Goal: Transaction & Acquisition: Purchase product/service

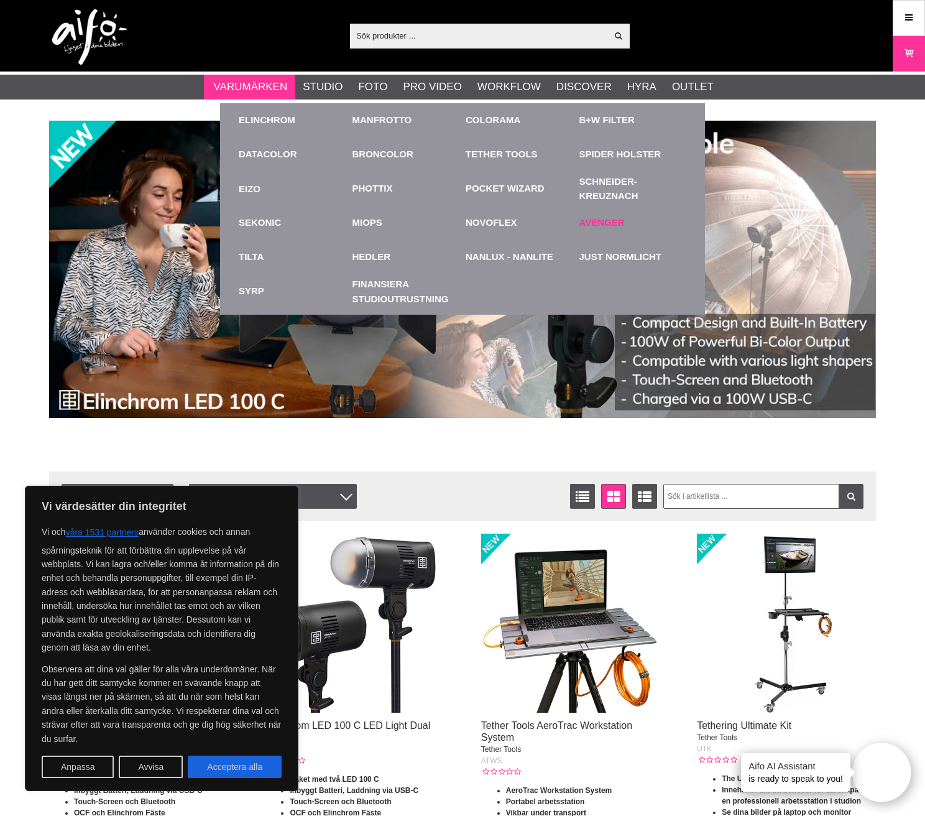
click at [601, 221] on link "Avenger" at bounding box center [602, 223] width 45 height 14
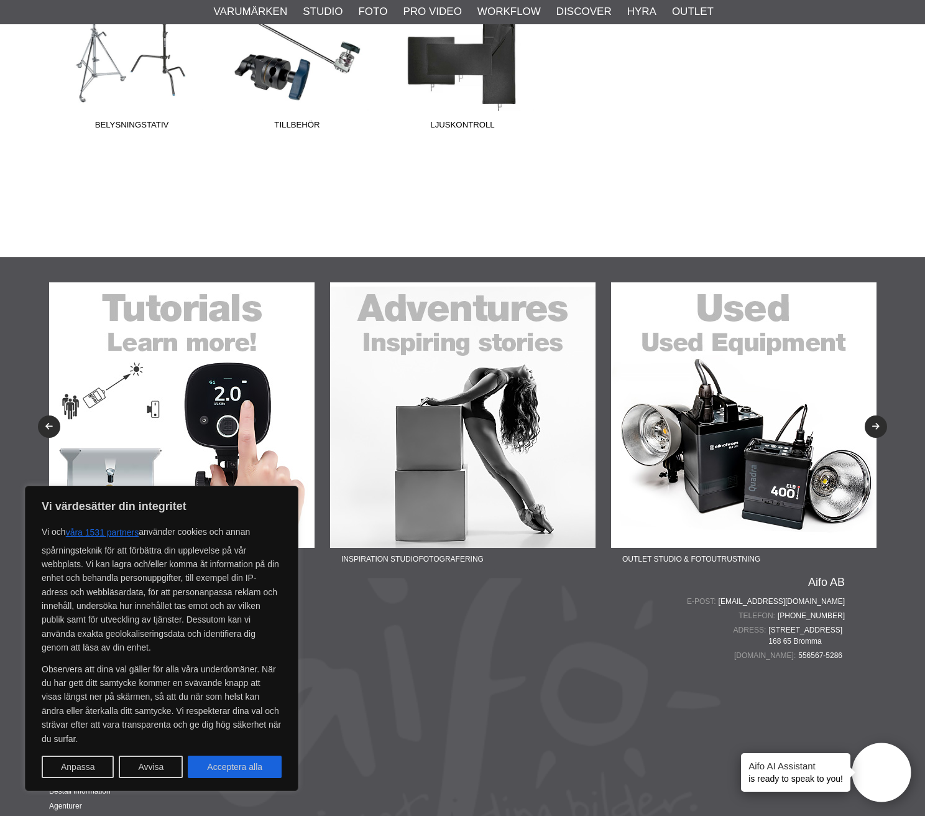
scroll to position [444, 0]
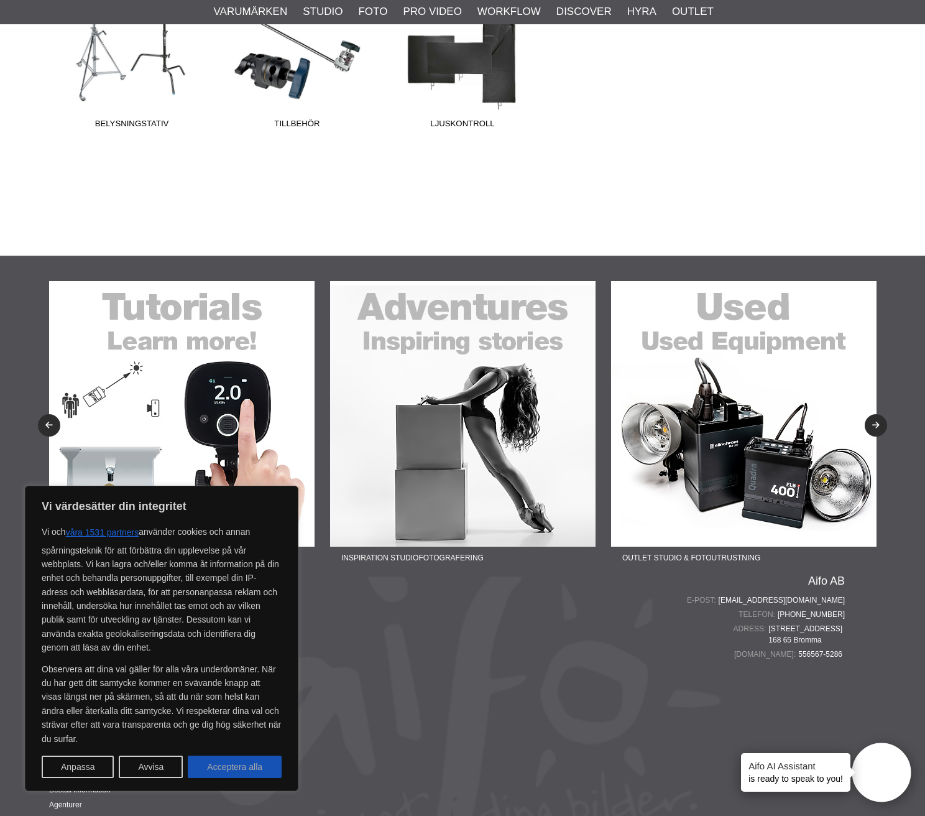
click at [229, 767] on button "Acceptera alla" at bounding box center [235, 767] width 94 height 22
checkbox input "true"
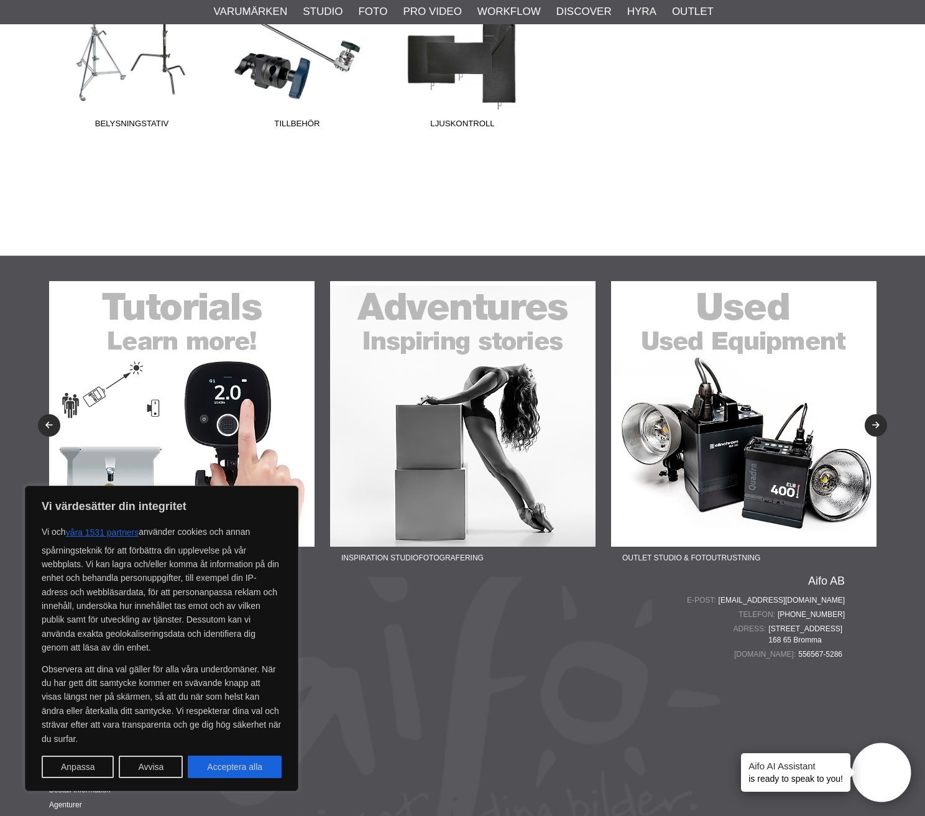
checkbox input "true"
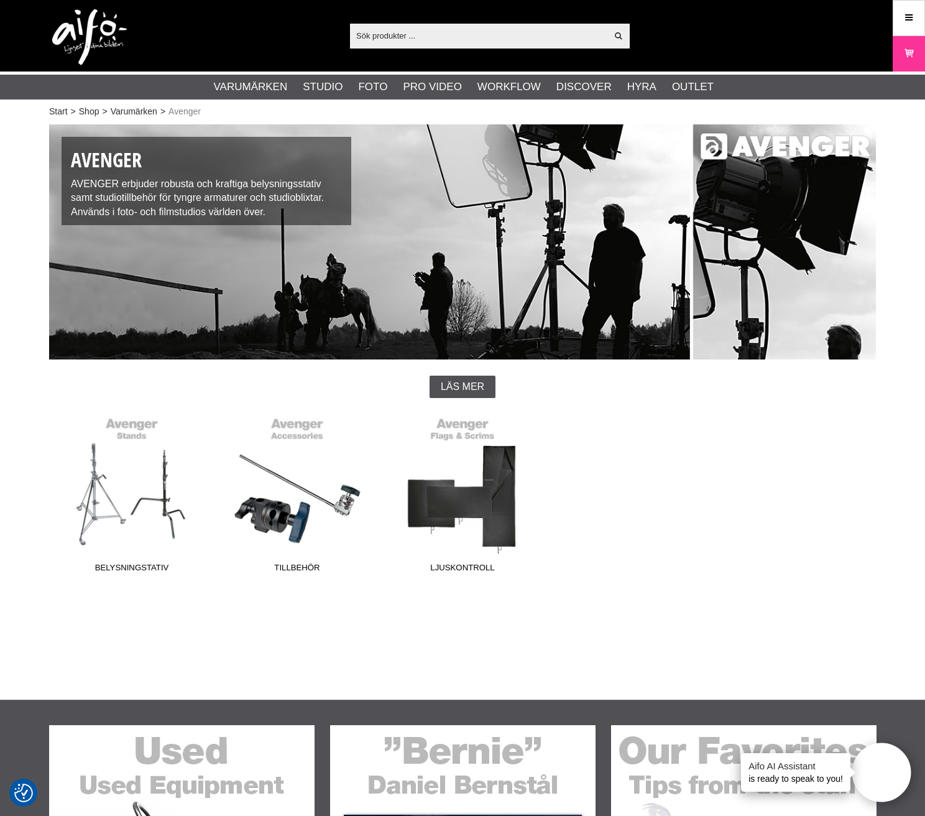
scroll to position [0, 0]
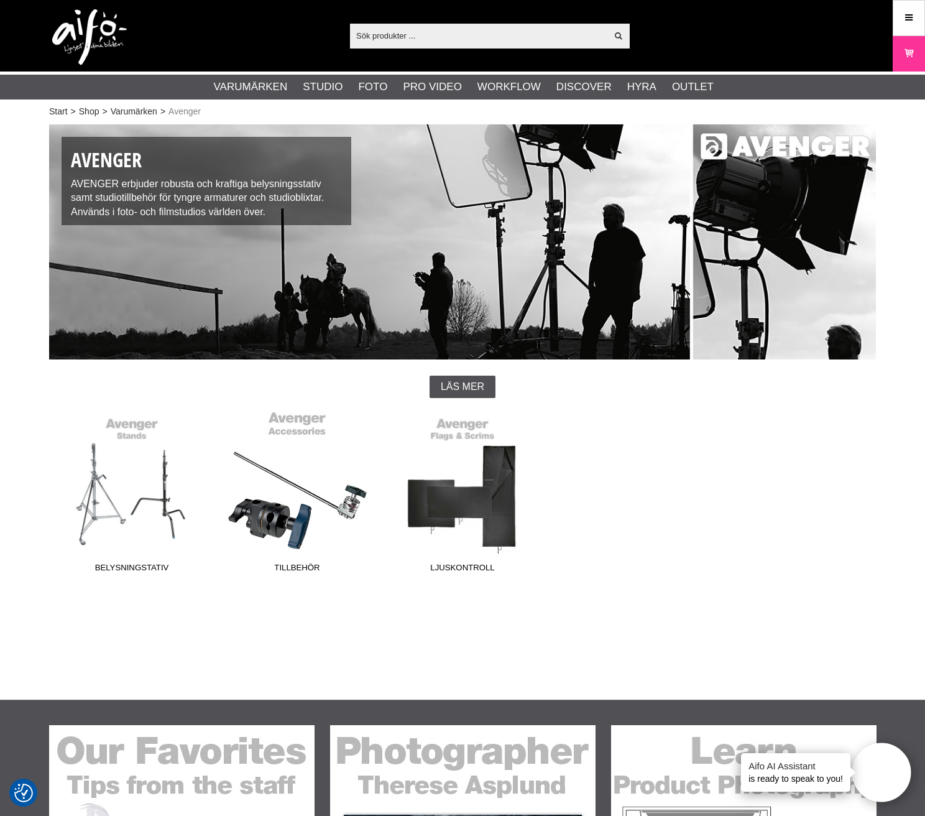
click at [294, 566] on span "Tillbehör" at bounding box center [297, 570] width 165 height 17
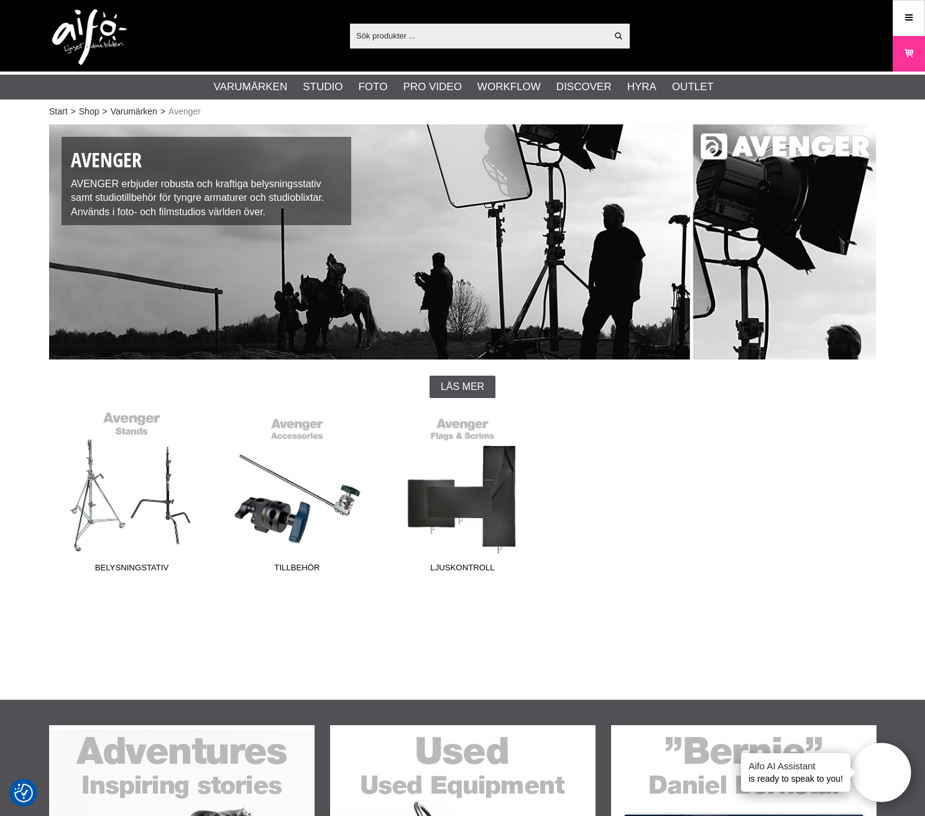
click at [126, 419] on link "Belysningstativ" at bounding box center [131, 494] width 165 height 168
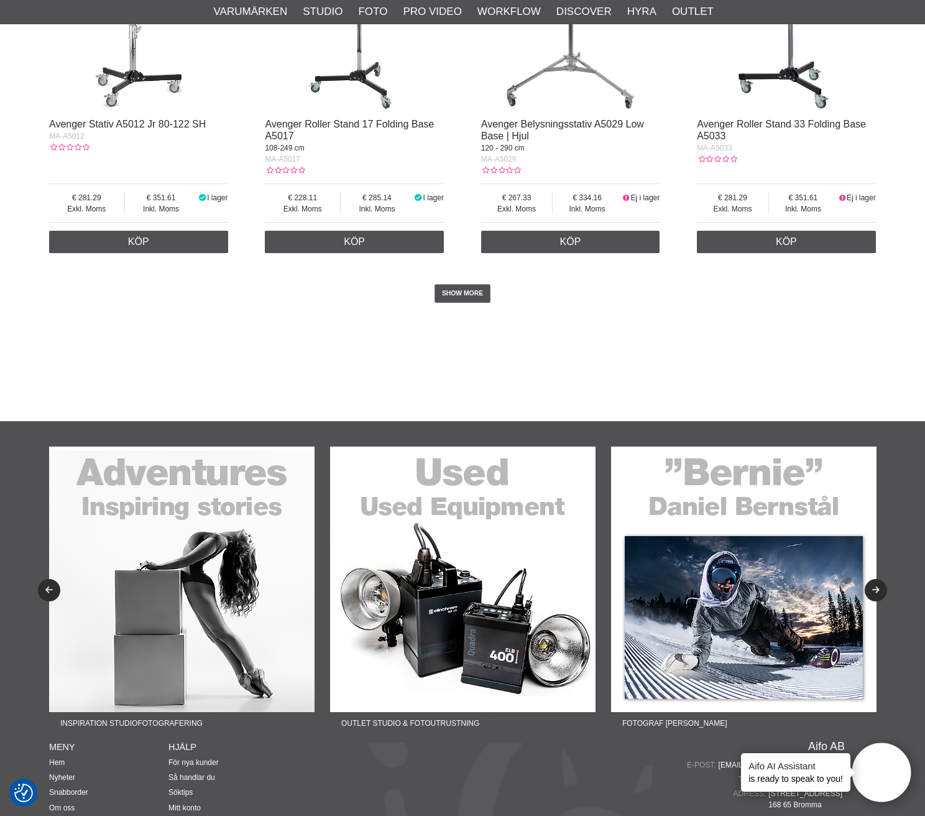
scroll to position [2527, 0]
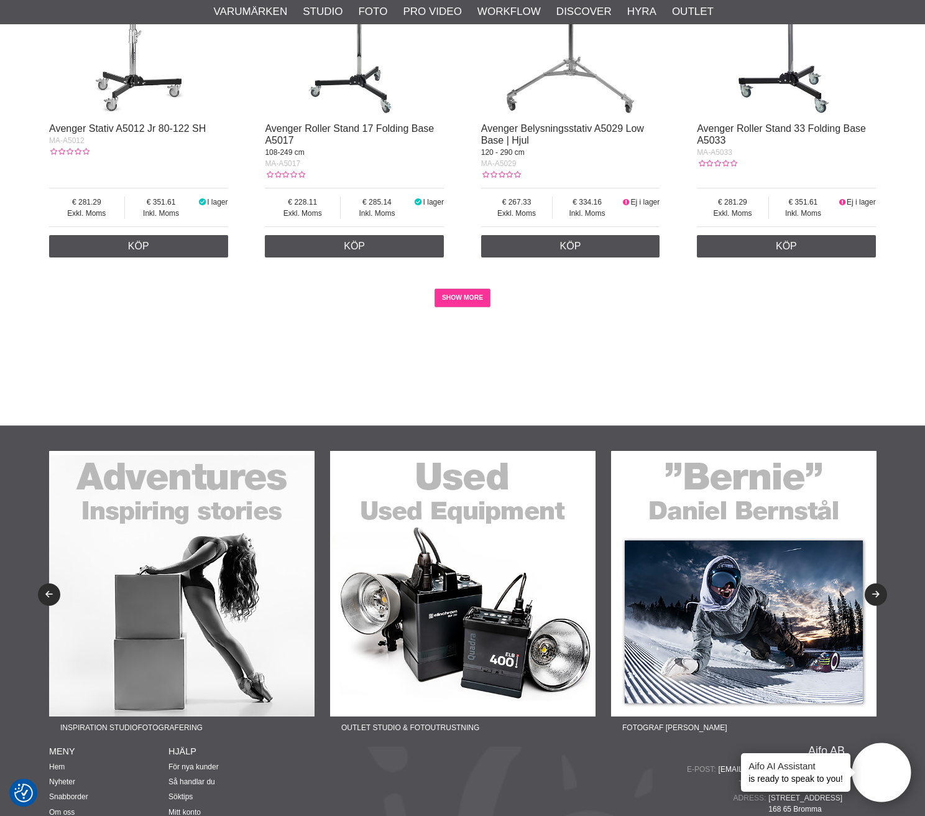
click at [463, 294] on link "SHOW MORE" at bounding box center [463, 298] width 57 height 19
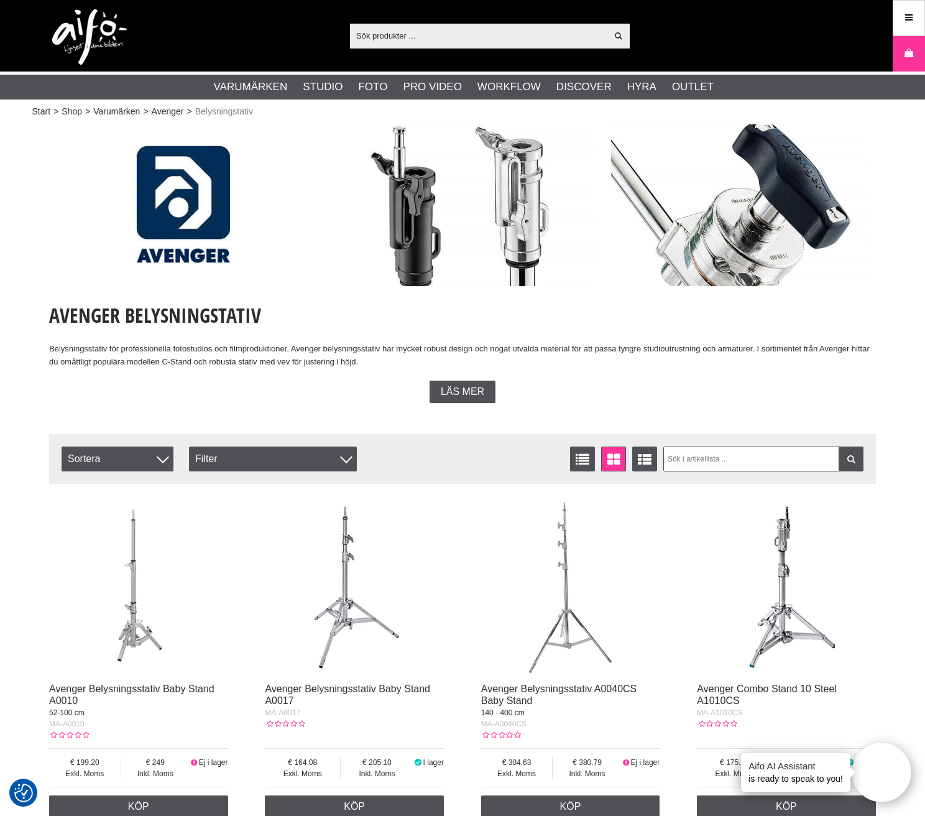
scroll to position [0, 0]
click at [466, 387] on span "Läs mer" at bounding box center [463, 391] width 44 height 11
